Goal: Task Accomplishment & Management: Use online tool/utility

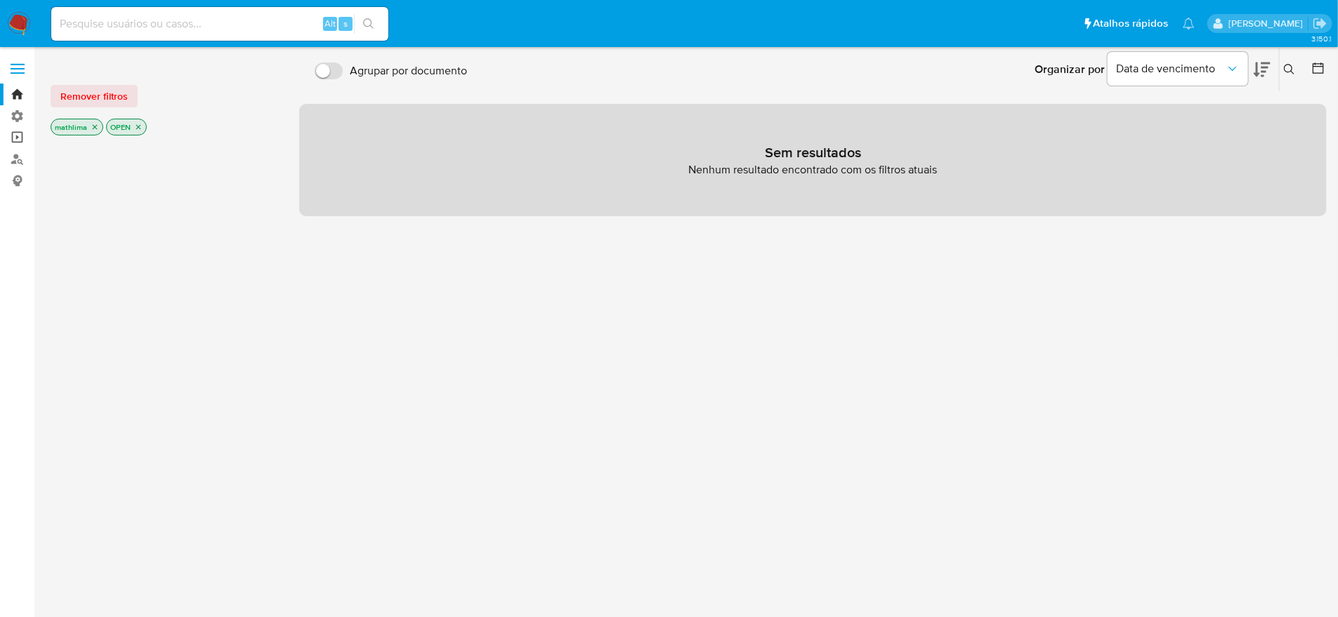
click at [18, 129] on link "Operações em massa" at bounding box center [83, 138] width 167 height 22
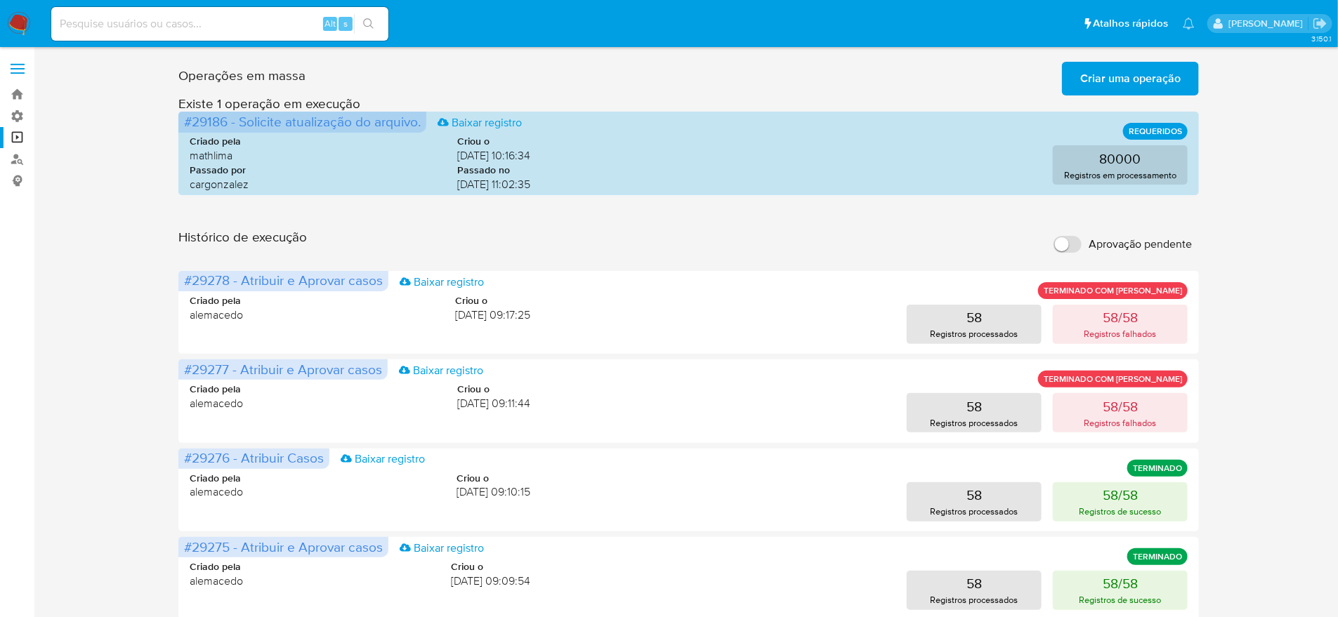
click at [1066, 229] on label "Aprovação pendente" at bounding box center [1123, 244] width 152 height 31
click at [1066, 236] on input "Aprovação pendente" at bounding box center [1068, 244] width 28 height 17
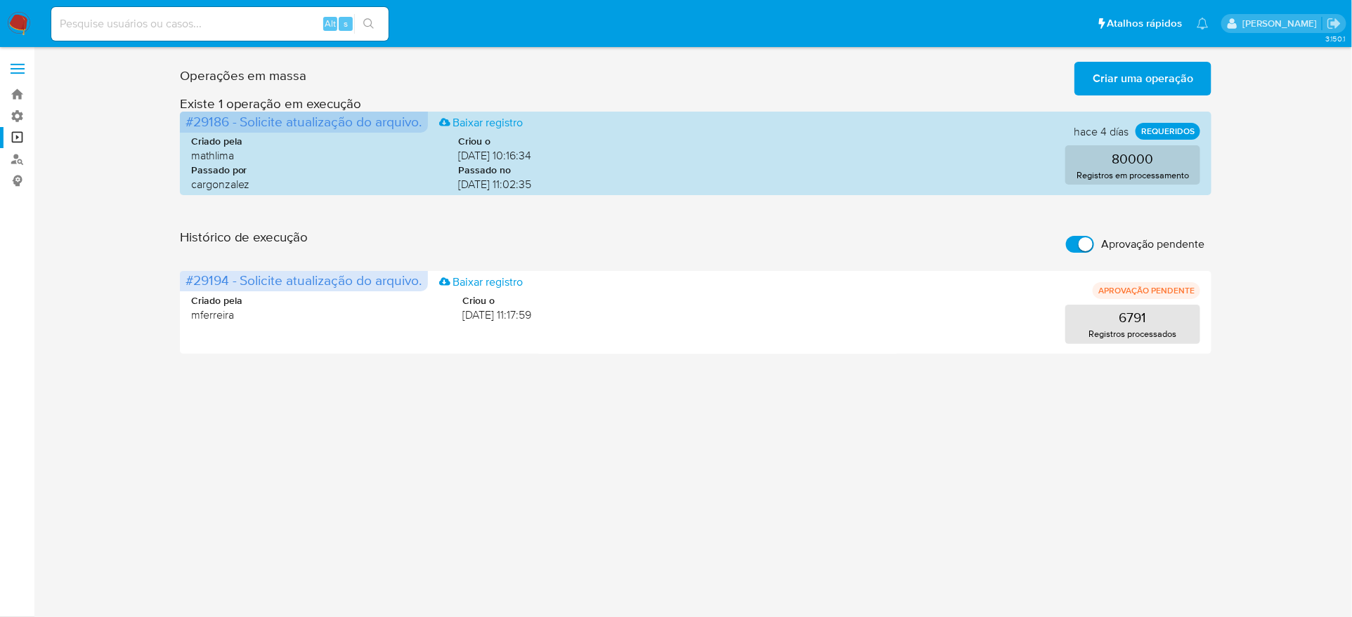
click at [1088, 236] on input "Aprovação pendente" at bounding box center [1080, 244] width 28 height 17
checkbox input "false"
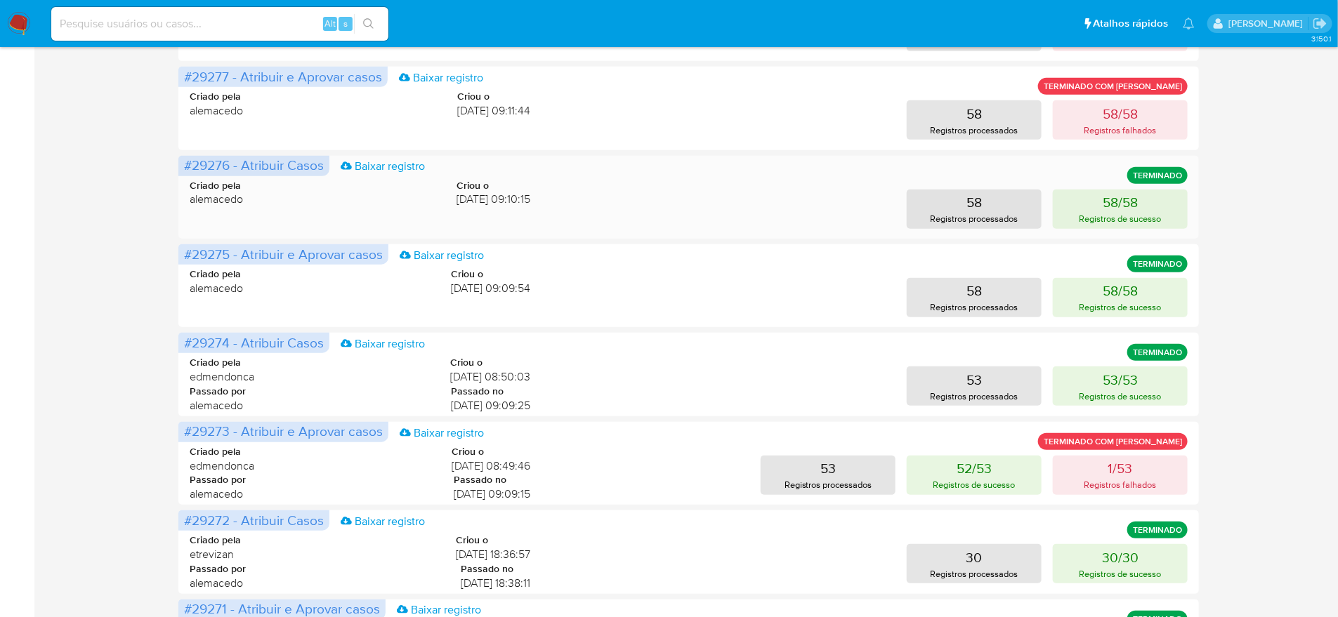
scroll to position [334, 0]
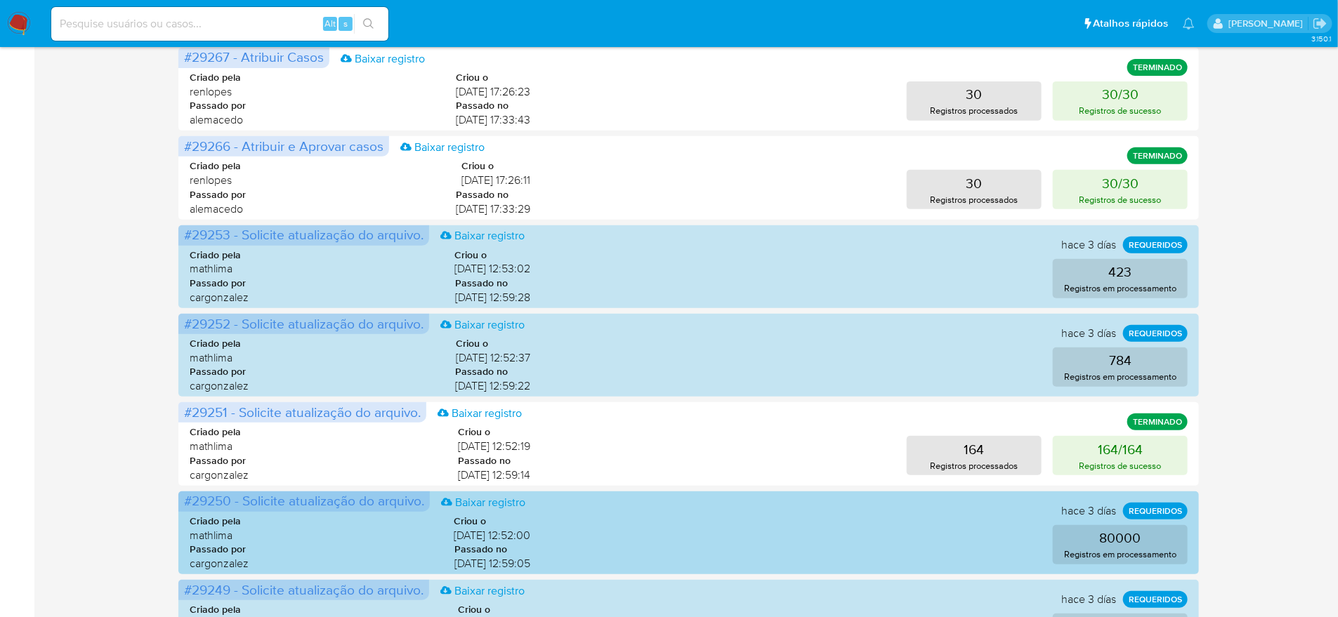
scroll to position [223, 0]
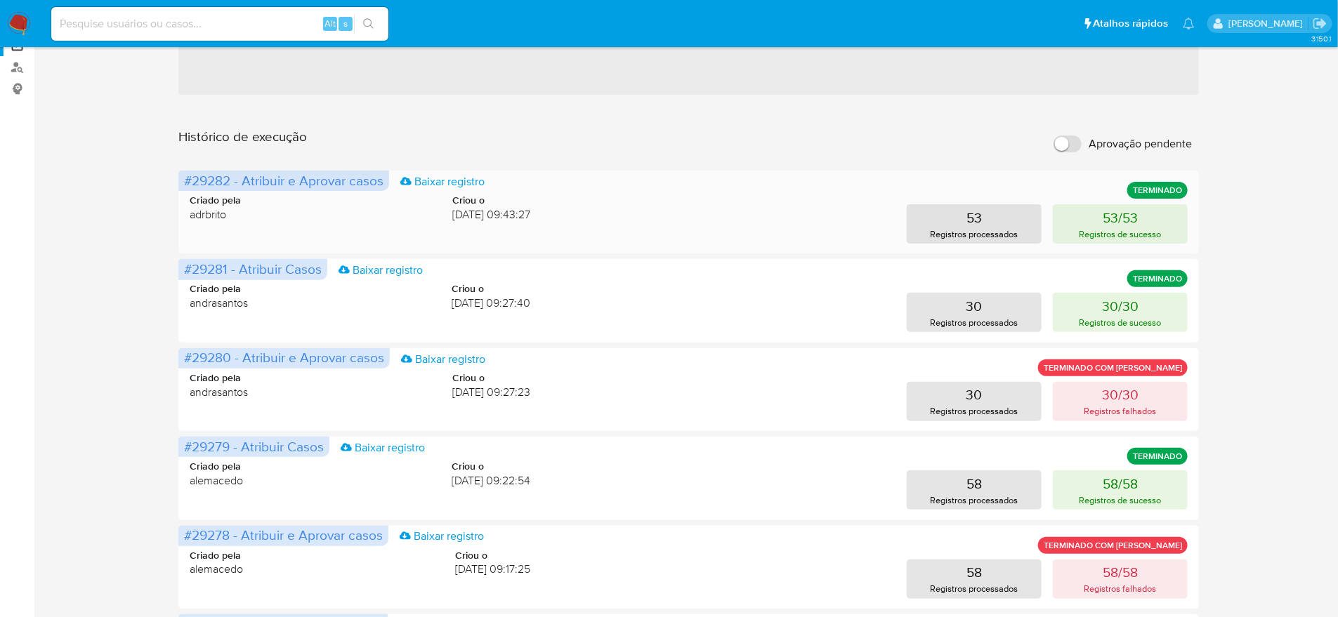
scroll to position [325, 0]
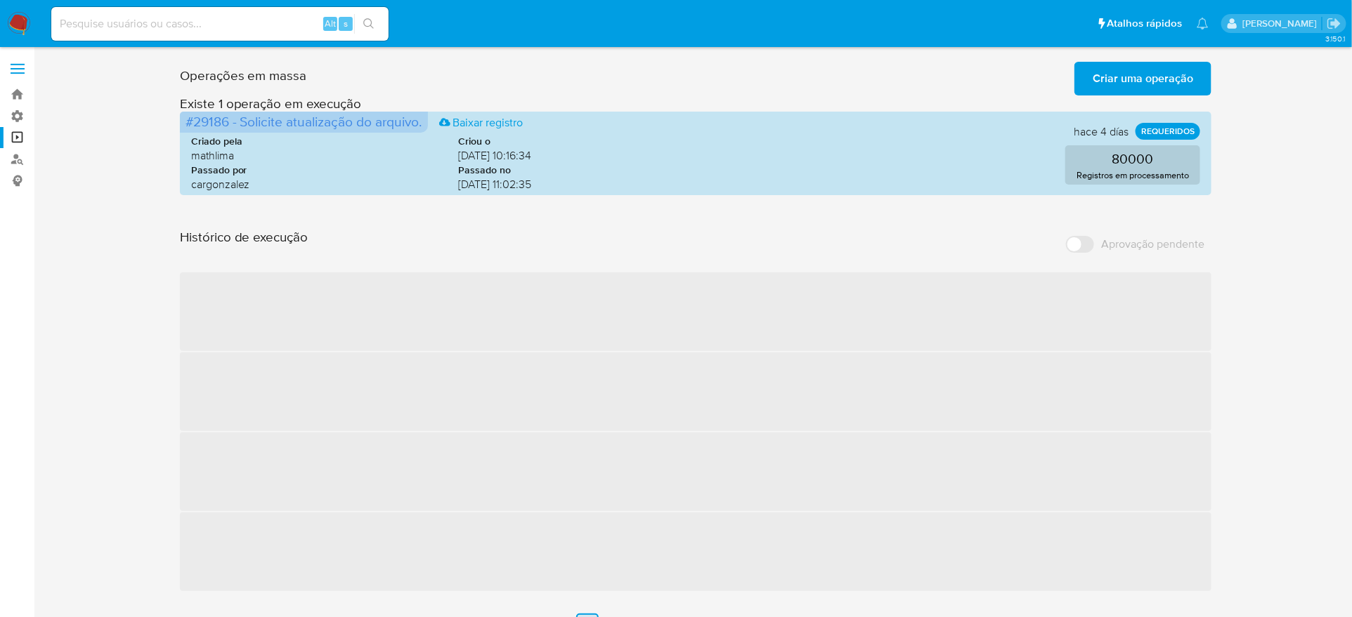
click at [542, 600] on div "3.150.1" at bounding box center [696, 346] width 1290 height 580
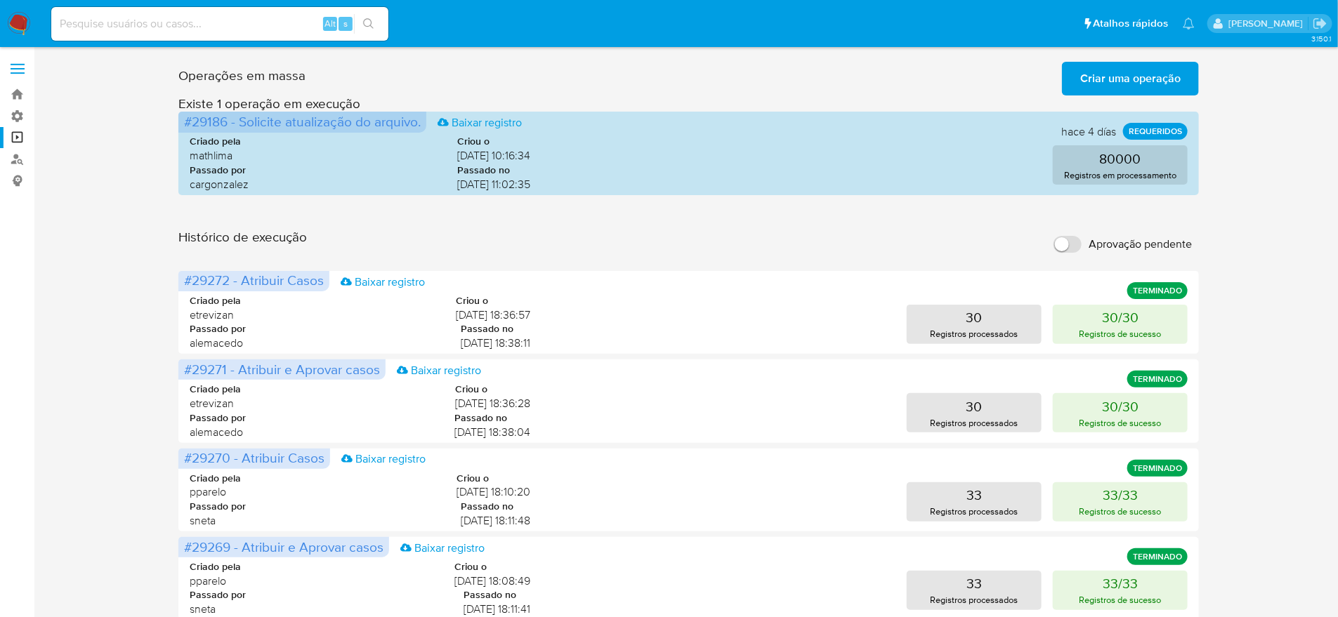
click at [542, 600] on div "3.150.1" at bounding box center [689, 627] width 1276 height 1142
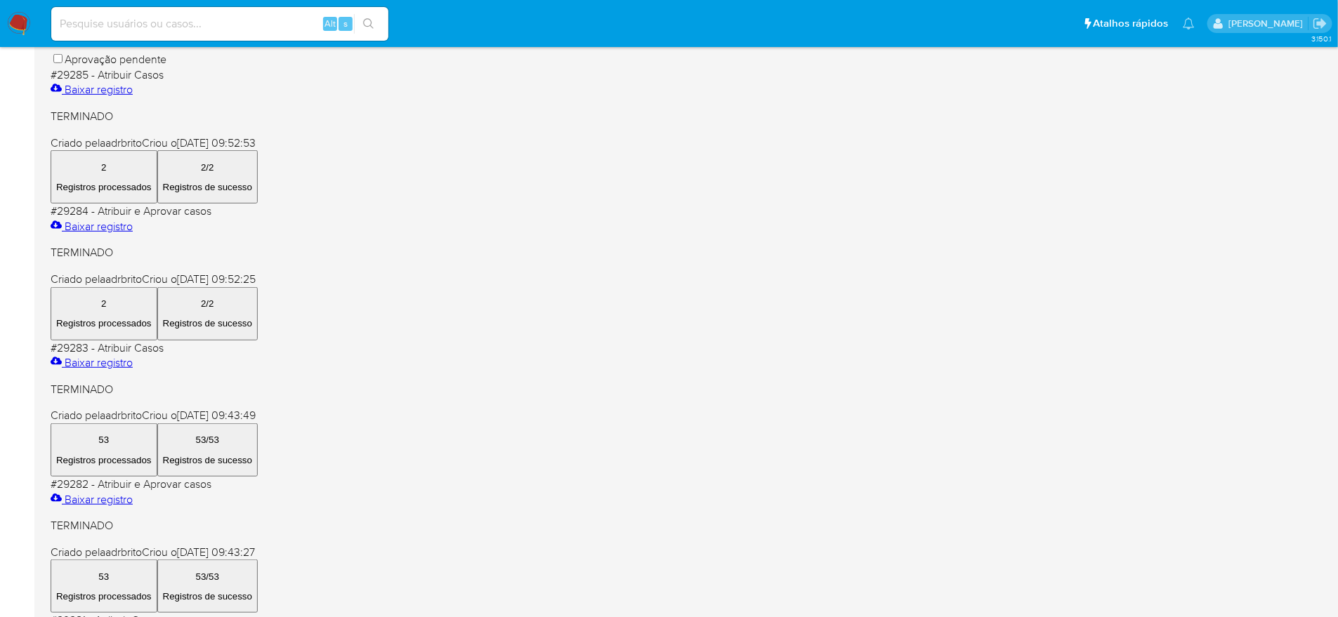
scroll to position [334, 0]
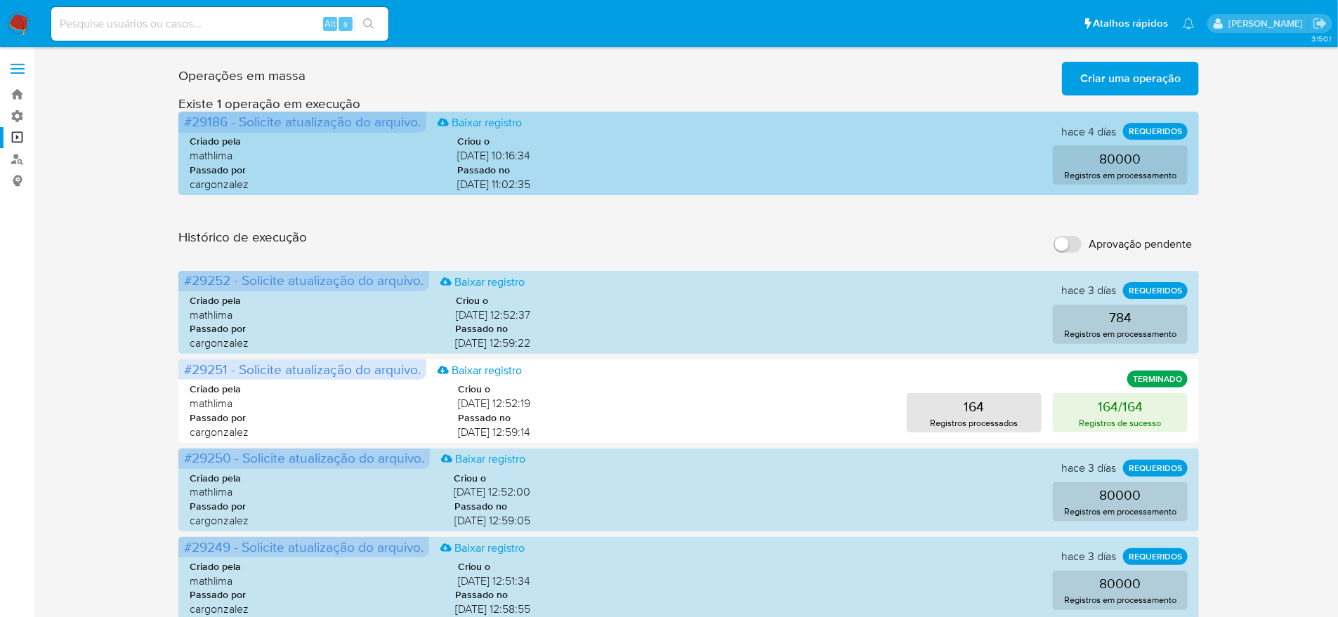
click at [1130, 173] on div "Criado pela mathlima Criou o 07/08/2025 10:16:34 Passado por cargonzalez Passad…" at bounding box center [689, 159] width 999 height 85
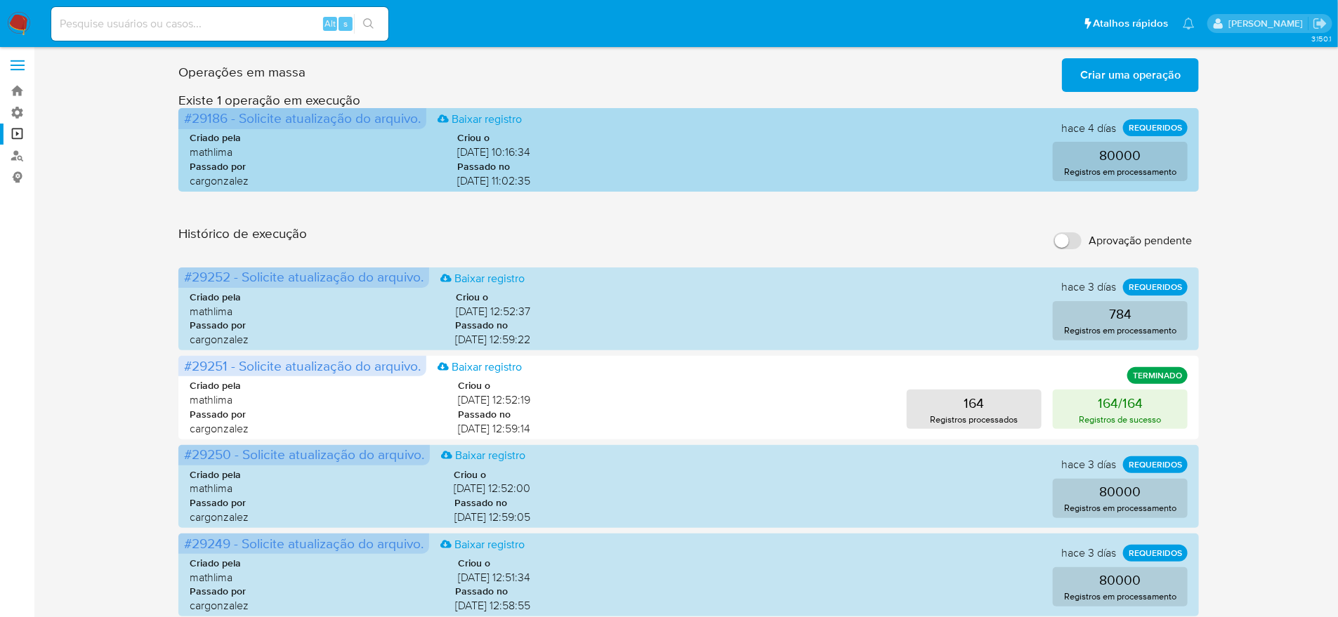
click at [1054, 174] on div "Criado pela mathlima Criou o 07/08/2025 10:16:34 Passado por cargonzalez Passad…" at bounding box center [689, 156] width 999 height 85
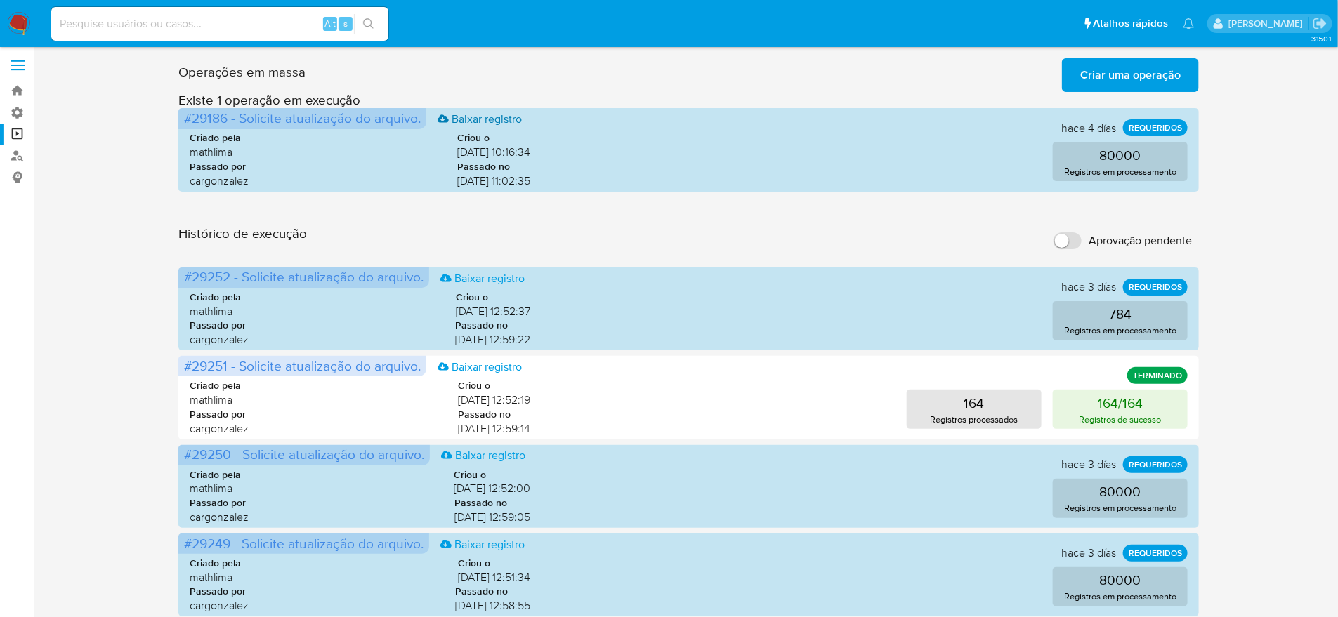
drag, startPoint x: 410, startPoint y: 114, endPoint x: 746, endPoint y: 597, distance: 588.5
click at [438, 114] on link "Baixar registro" at bounding box center [480, 119] width 84 height 15
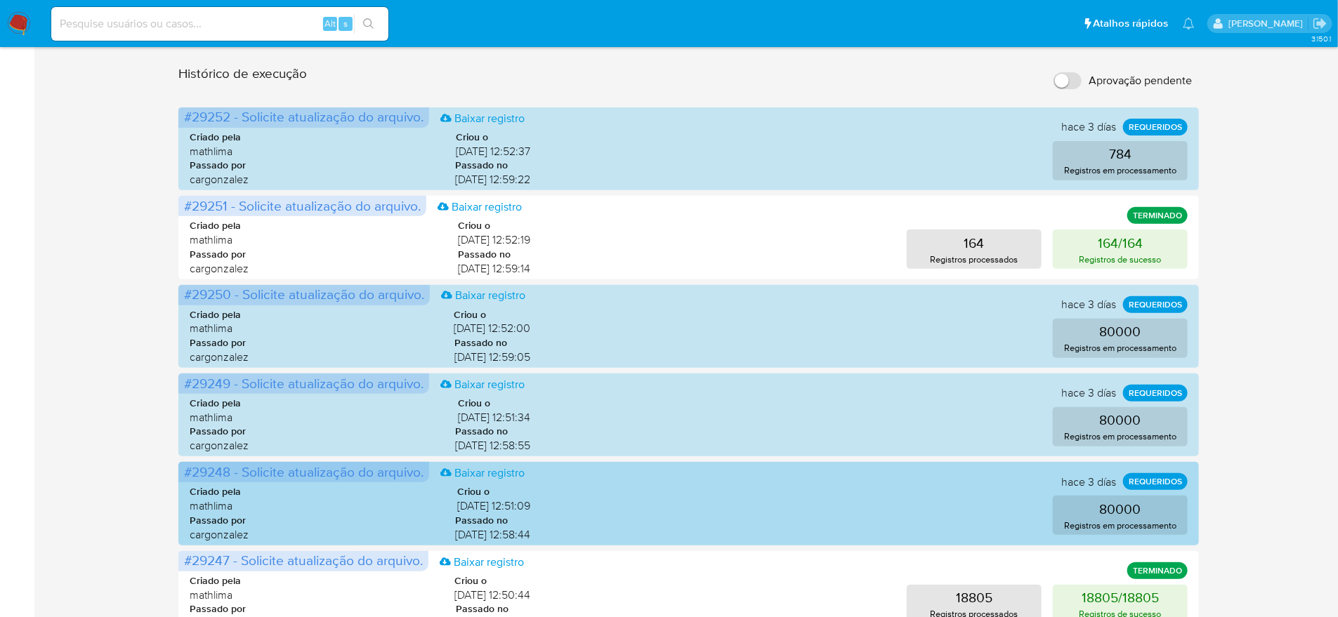
scroll to position [334, 0]
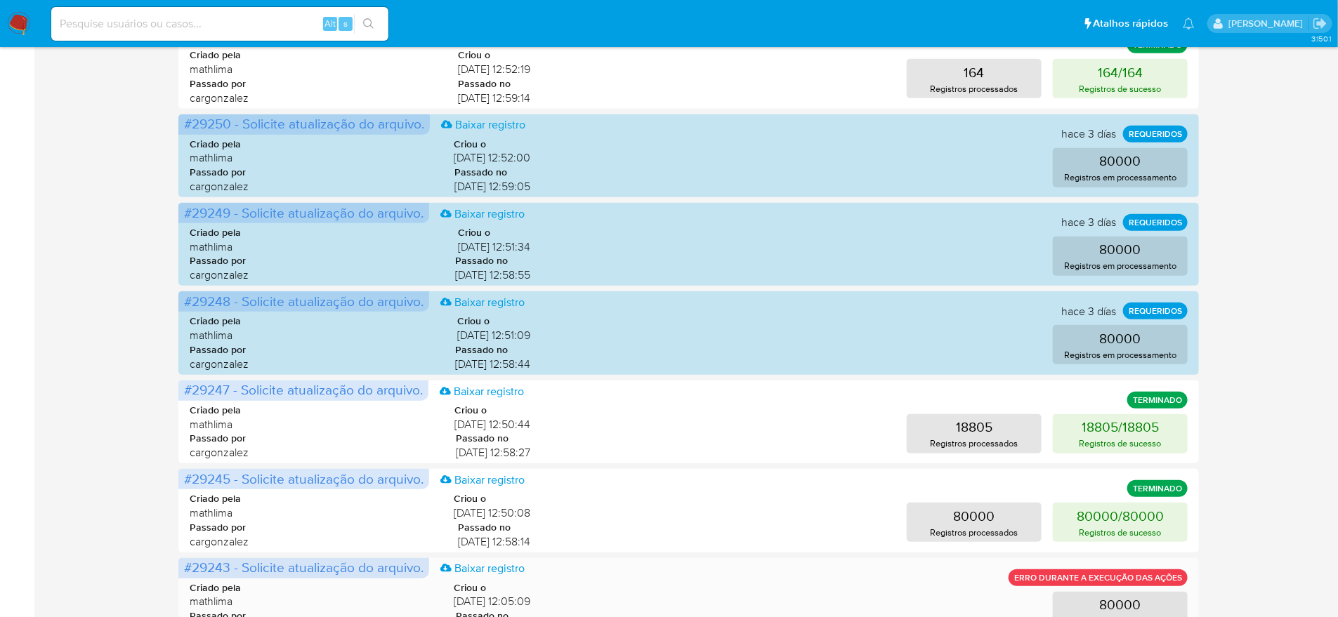
click at [953, 564] on div "Criado pela mathlima Criou o 08/08/2025 12:05:09 Passado por cargonzalez Passad…" at bounding box center [689, 606] width 999 height 85
drag, startPoint x: 917, startPoint y: 397, endPoint x: 405, endPoint y: 391, distance: 512.1
click at [405, 564] on div "Criado pela mathlima Criou o 08/08/2025 12:05:09 Passado por cargonzalez Passad…" at bounding box center [689, 606] width 999 height 85
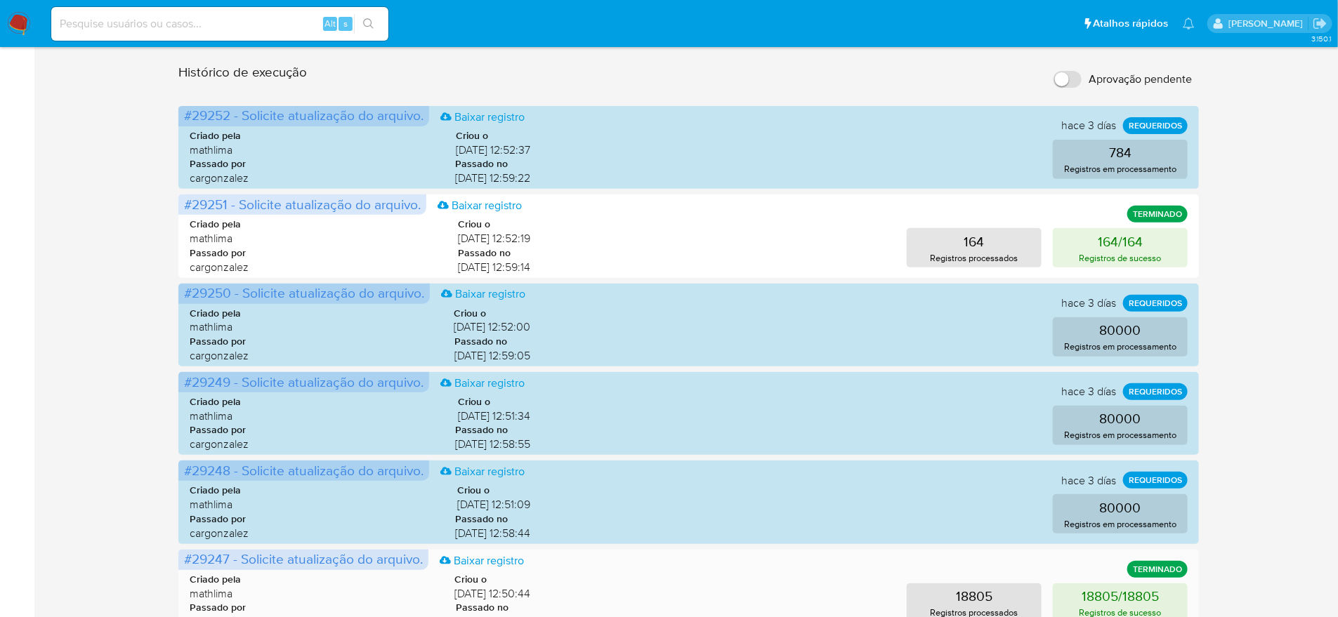
scroll to position [145, 0]
